Goal: Information Seeking & Learning: Learn about a topic

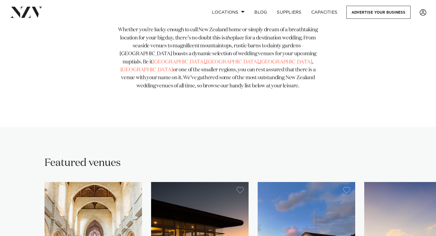
scroll to position [274, 0]
click at [153, 65] on link "[GEOGRAPHIC_DATA]" at bounding box center [179, 62] width 52 height 5
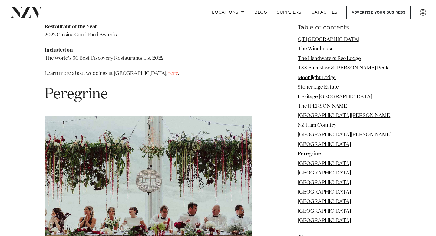
scroll to position [3874, 0]
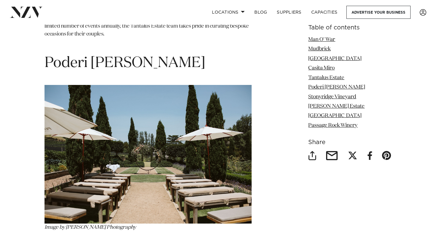
scroll to position [1998, 0]
